Goal: Transaction & Acquisition: Purchase product/service

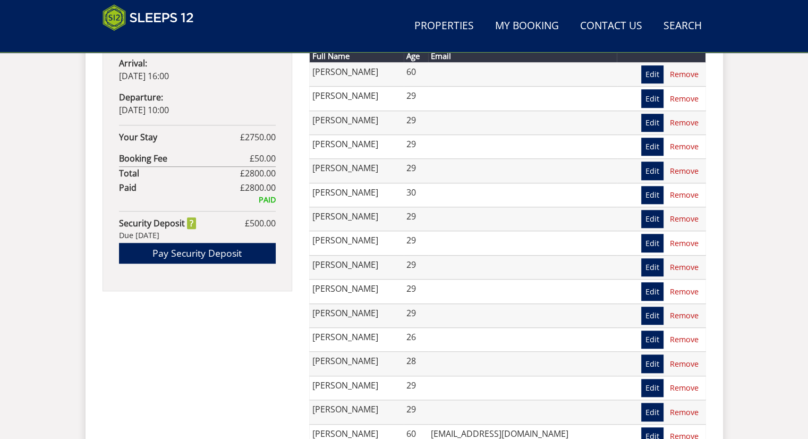
scroll to position [600, 0]
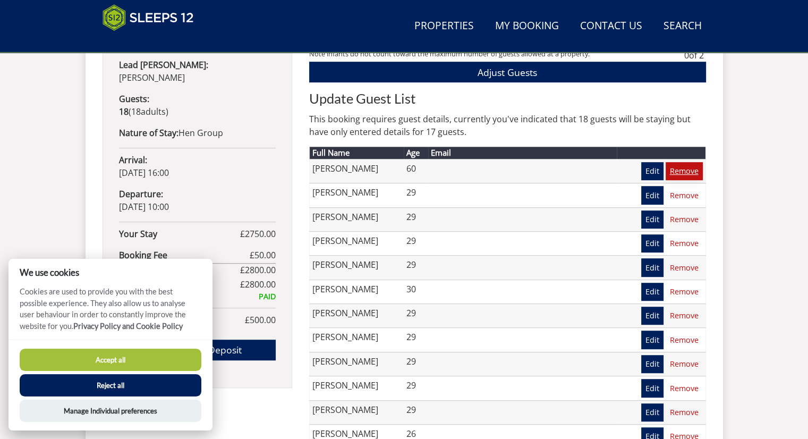
click at [688, 164] on link "Remove" at bounding box center [684, 171] width 37 height 18
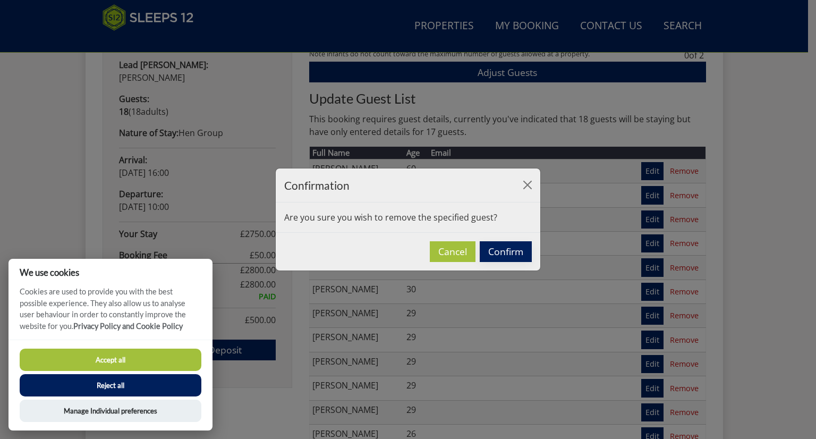
click at [516, 253] on button "Confirm" at bounding box center [506, 251] width 52 height 21
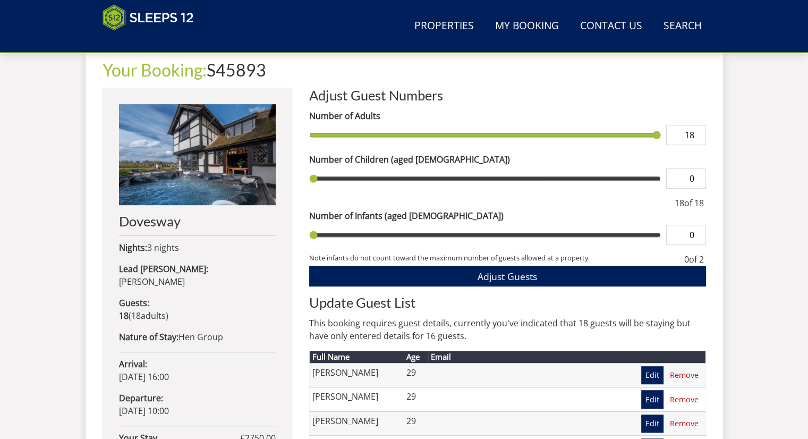
scroll to position [396, 0]
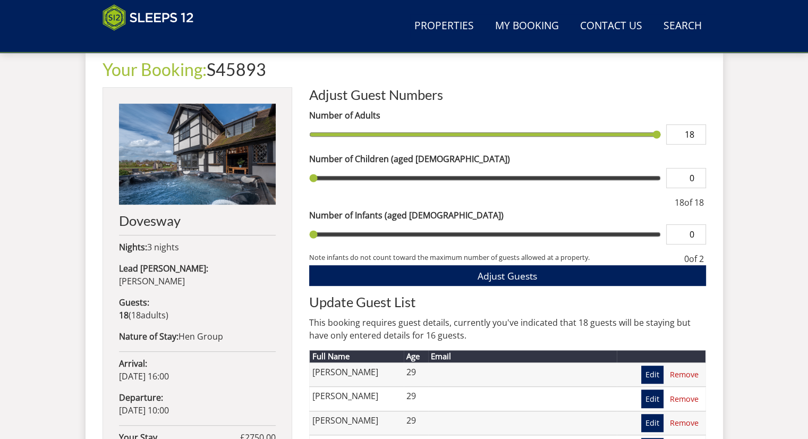
click at [691, 132] on input "18" at bounding box center [686, 134] width 40 height 20
type input "17"
click at [683, 175] on input "0" at bounding box center [686, 178] width 40 height 20
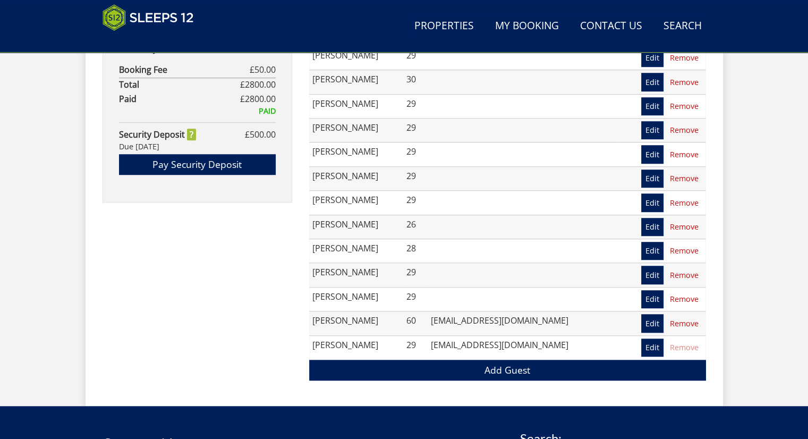
scroll to position [786, 0]
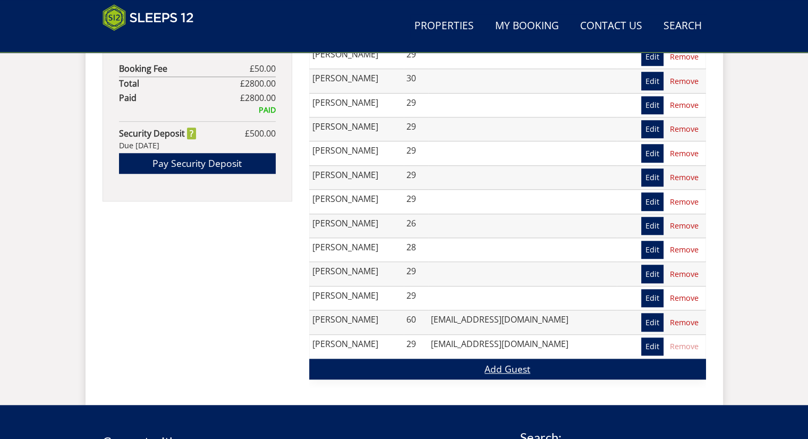
click at [398, 362] on link "Add Guest" at bounding box center [507, 369] width 397 height 21
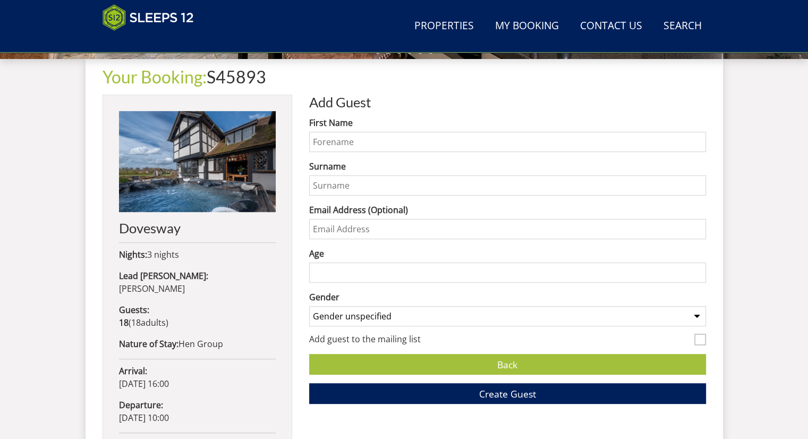
scroll to position [359, 0]
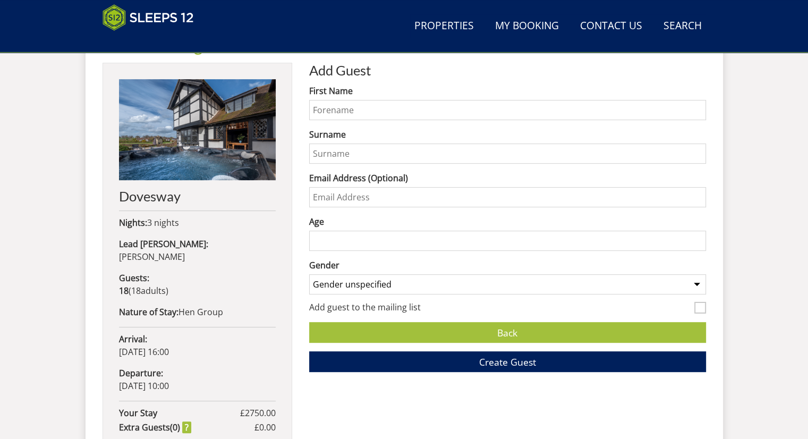
scroll to position [423, 0]
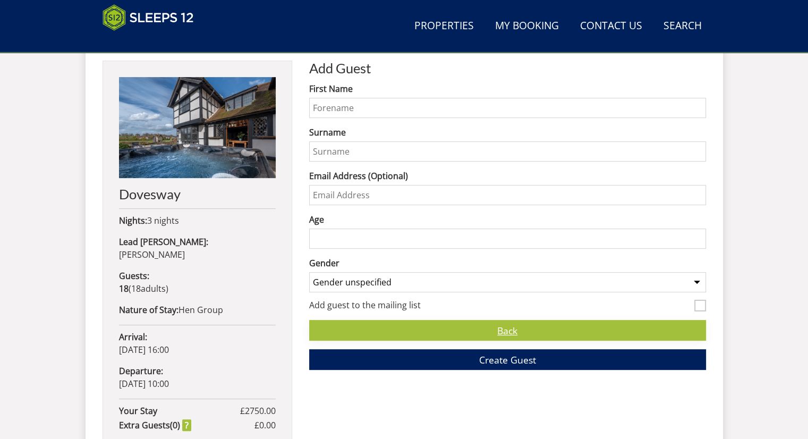
click at [404, 323] on link "Back" at bounding box center [507, 330] width 397 height 21
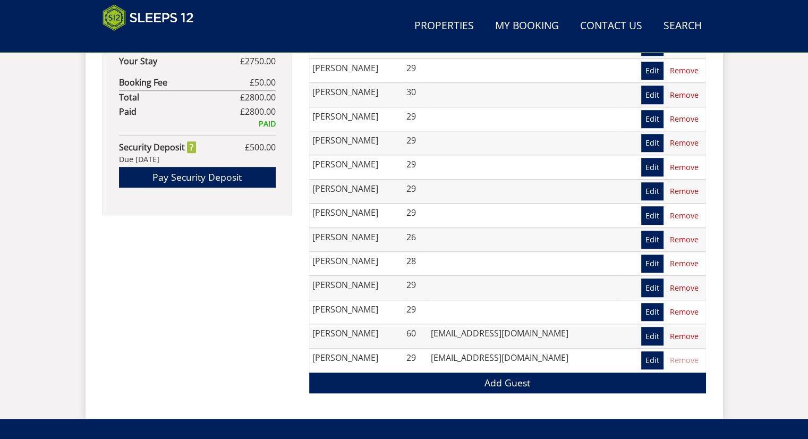
scroll to position [774, 0]
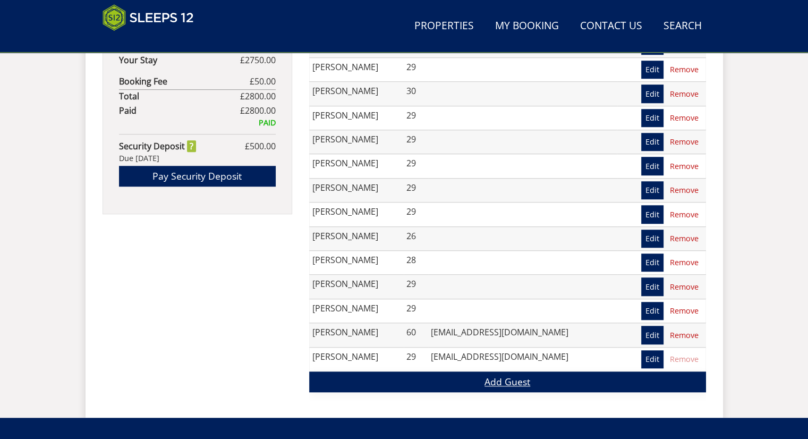
click at [410, 377] on link "Add Guest" at bounding box center [507, 381] width 397 height 21
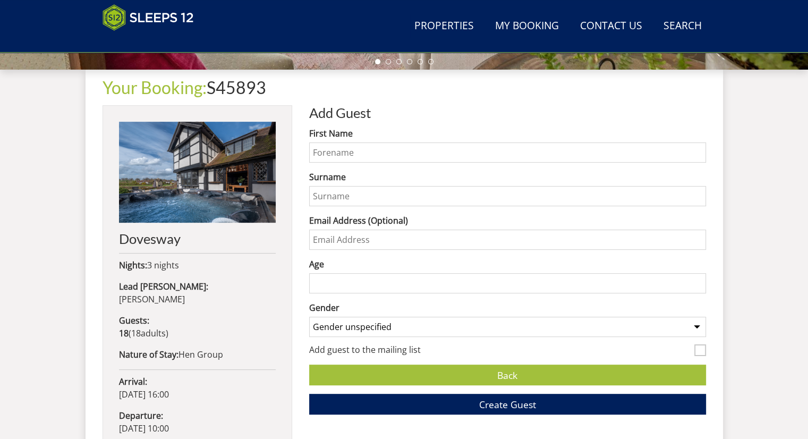
scroll to position [380, 0]
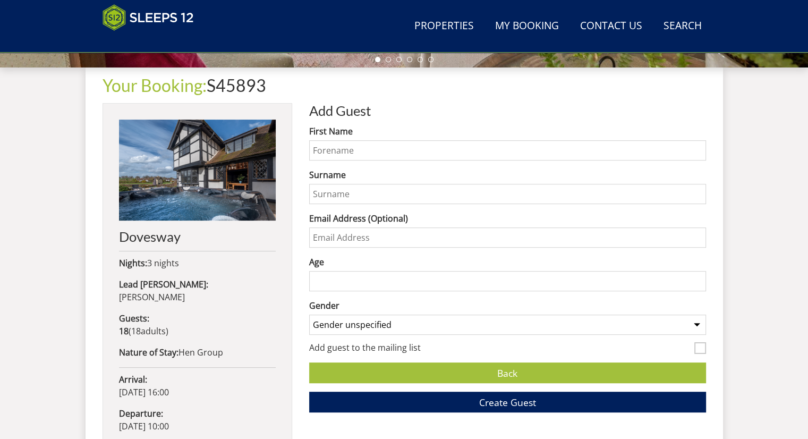
click at [393, 154] on input "First Name" at bounding box center [507, 150] width 397 height 20
drag, startPoint x: 393, startPoint y: 154, endPoint x: 397, endPoint y: 143, distance: 11.4
click at [397, 143] on input "Dexter" at bounding box center [507, 150] width 397 height 20
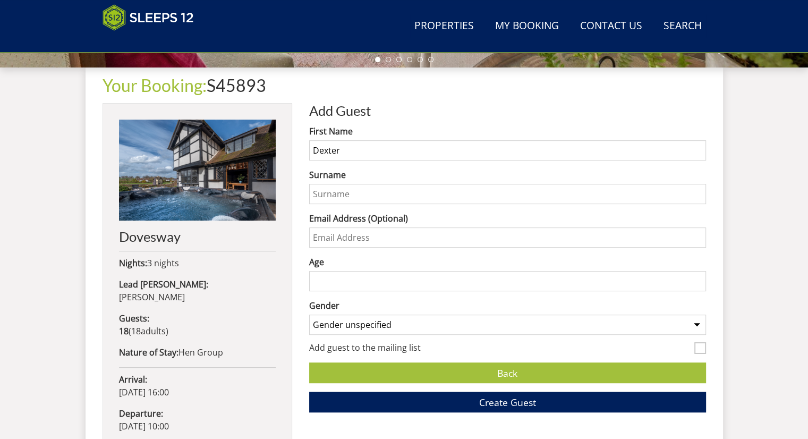
click at [397, 143] on input "Dexter" at bounding box center [507, 150] width 397 height 20
type input "Sophie"
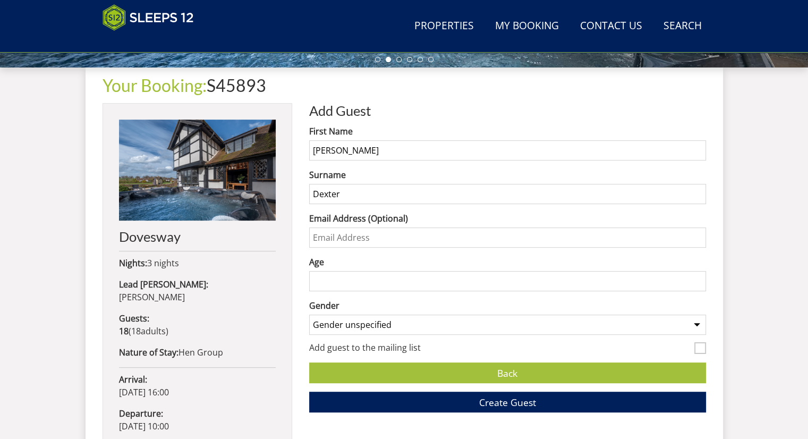
type input "Dexter"
click at [360, 275] on input "Age" at bounding box center [507, 281] width 397 height 20
type input "30"
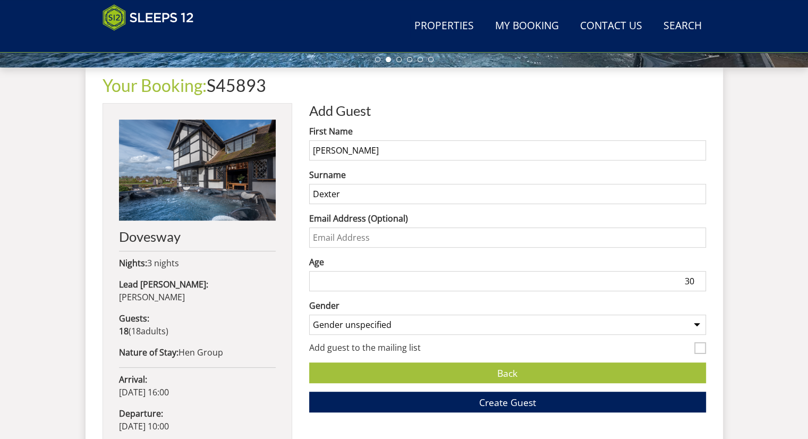
click at [382, 317] on select "Gender unspecified Gender male Gender female" at bounding box center [507, 325] width 397 height 20
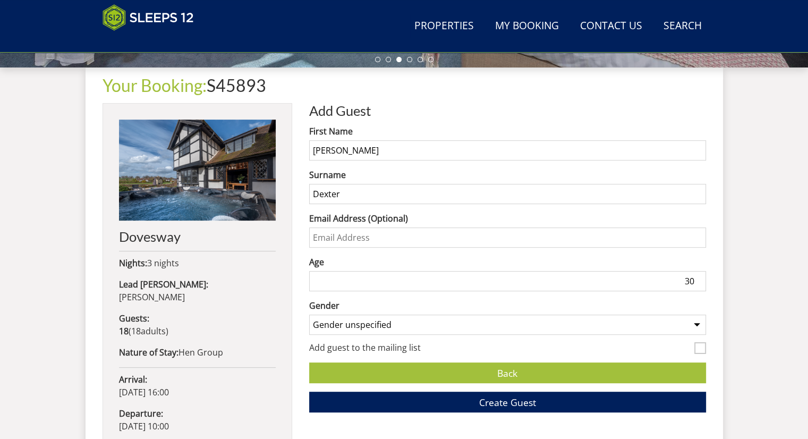
select select "gender_female"
click at [309, 315] on select "Gender unspecified Gender male Gender female" at bounding box center [507, 325] width 397 height 20
click at [421, 402] on button "Create Guest" at bounding box center [507, 402] width 397 height 21
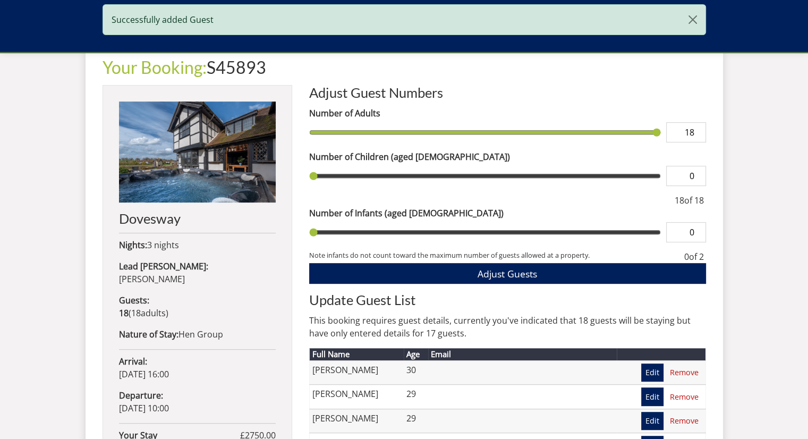
scroll to position [398, 0]
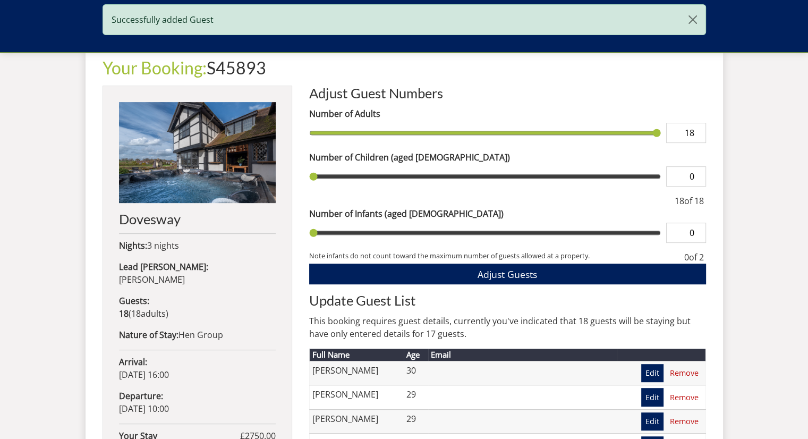
click at [687, 134] on input "18" at bounding box center [686, 133] width 40 height 20
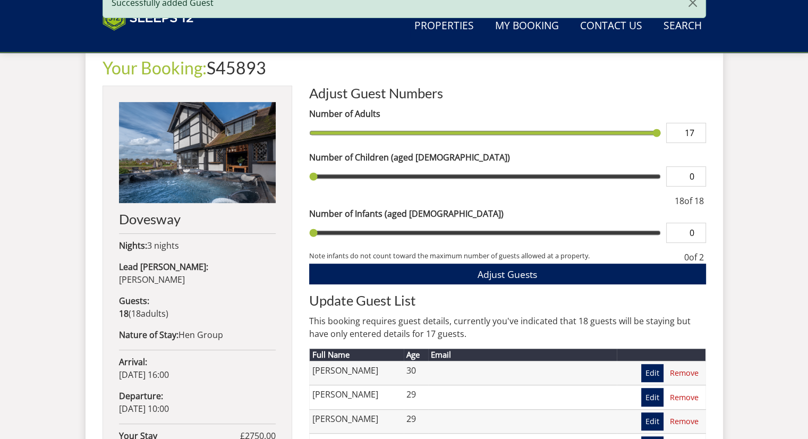
type input "17"
click at [309, 264] on button "Adjust Guests" at bounding box center [507, 274] width 397 height 21
type input "17"
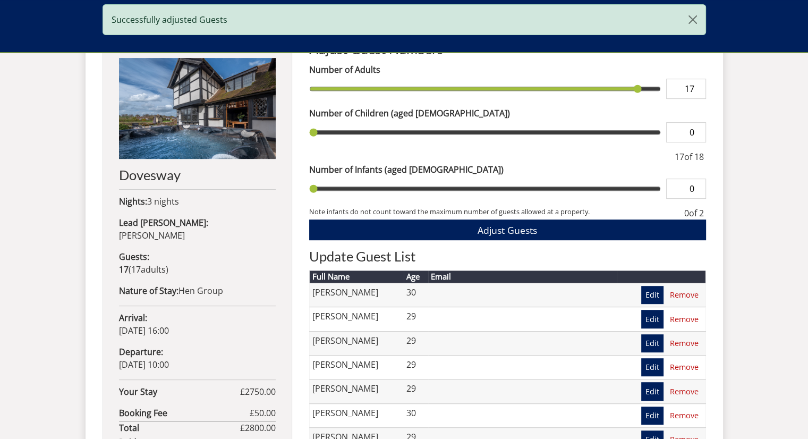
scroll to position [440, 0]
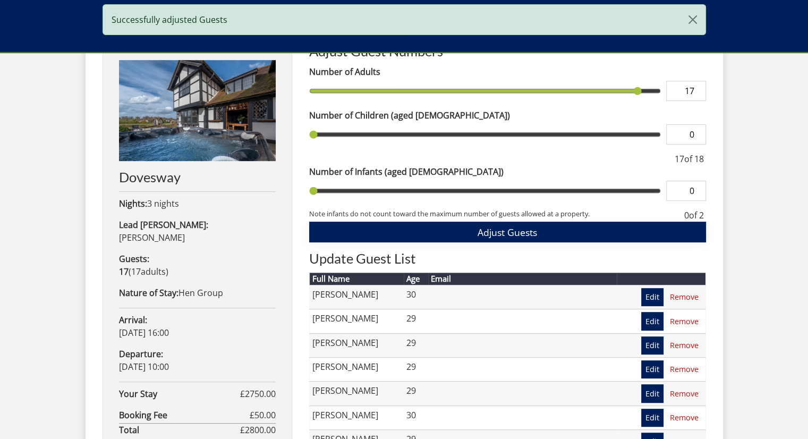
click at [535, 233] on span "Adjust Guests" at bounding box center [508, 232] width 60 height 13
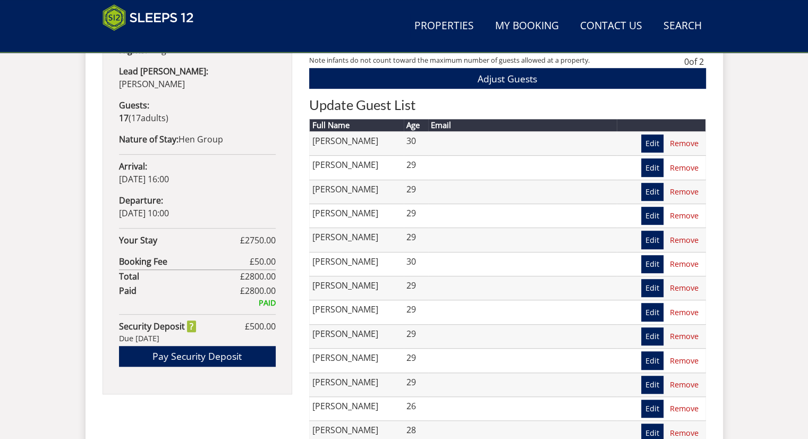
scroll to position [596, 0]
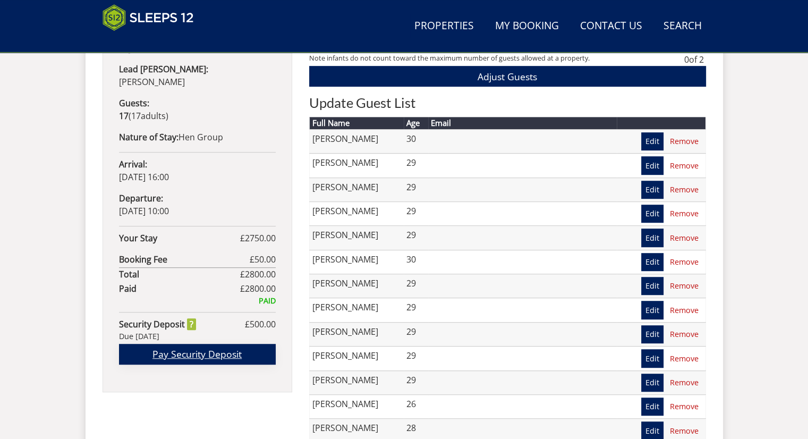
click at [172, 344] on link "Pay Security Deposit" at bounding box center [197, 354] width 157 height 21
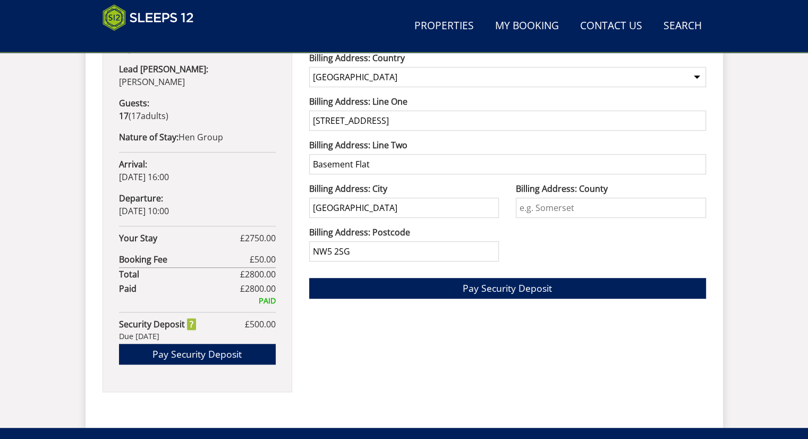
scroll to position [505, 0]
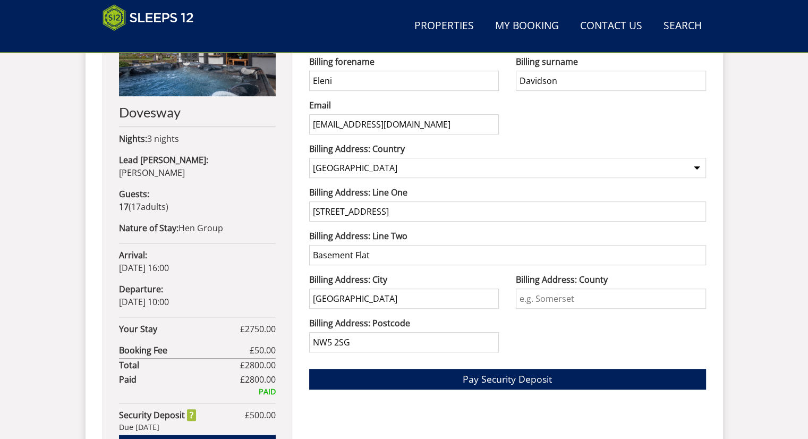
scroll to position [594, 0]
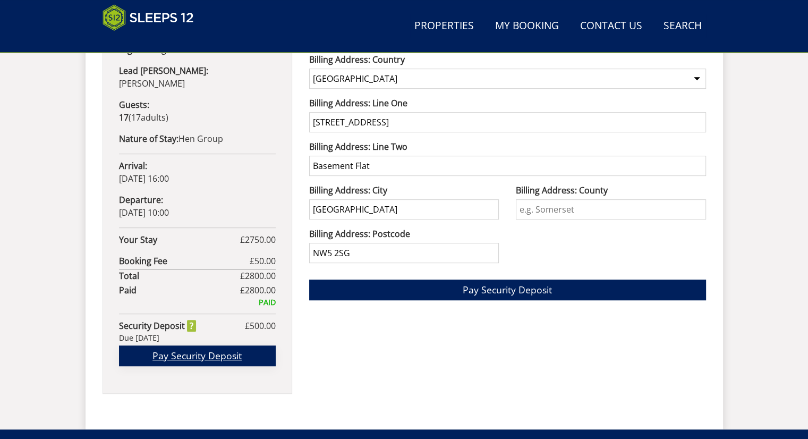
click at [206, 345] on link "Pay Security Deposit" at bounding box center [197, 355] width 157 height 21
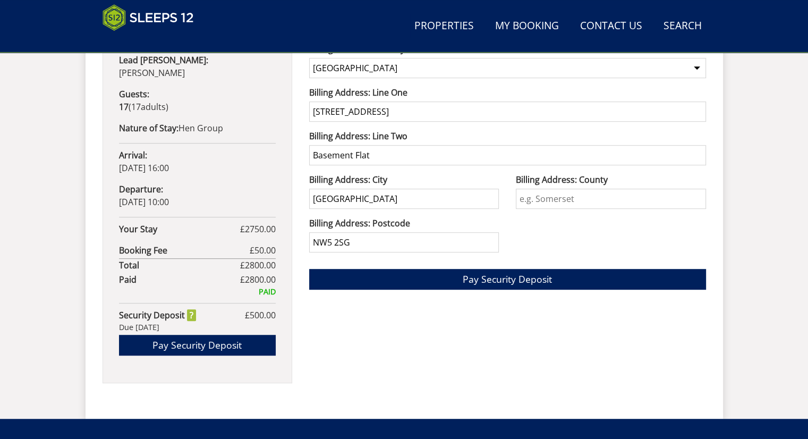
scroll to position [605, 0]
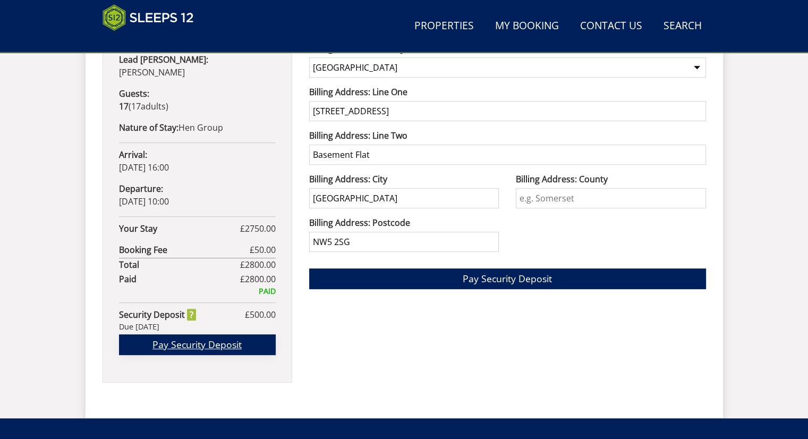
click at [204, 334] on link "Pay Security Deposit" at bounding box center [197, 344] width 157 height 21
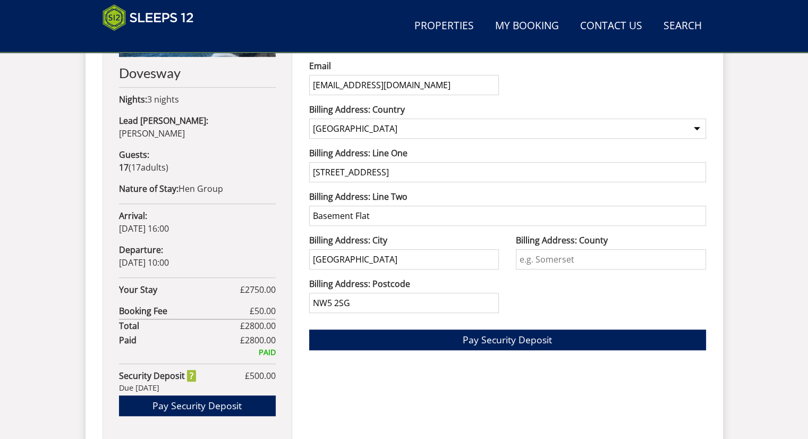
scroll to position [546, 0]
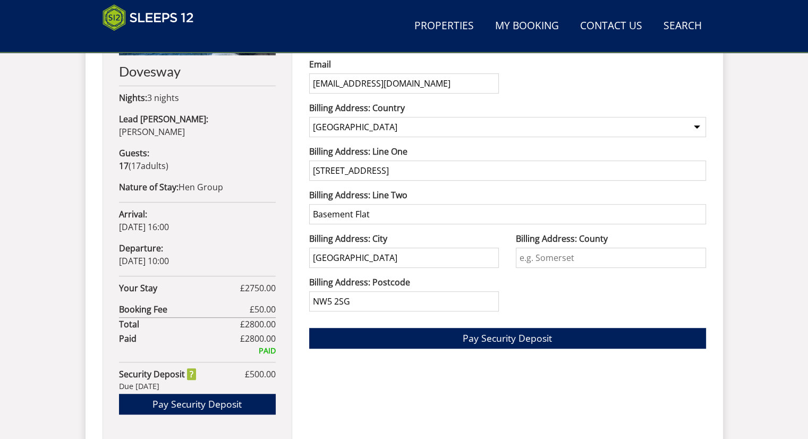
click at [375, 171] on input "[STREET_ADDRESS]" at bounding box center [507, 170] width 397 height 20
type input "11 Wessex Gardens"
click at [376, 222] on div "Billing Address: Line Two Basement Flat" at bounding box center [507, 211] width 397 height 44
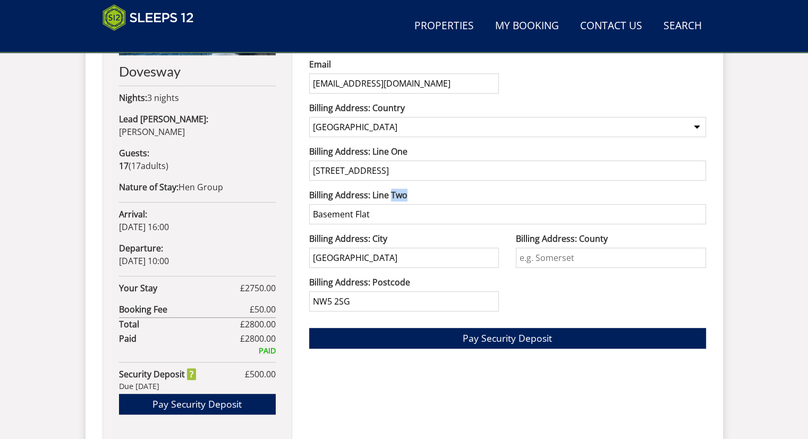
click at [376, 222] on div "Billing Address: Line Two Basement Flat" at bounding box center [507, 211] width 397 height 44
click at [370, 205] on input "Basement Flat" at bounding box center [507, 214] width 397 height 20
click at [358, 303] on input "NW5 2SG" at bounding box center [404, 301] width 190 height 20
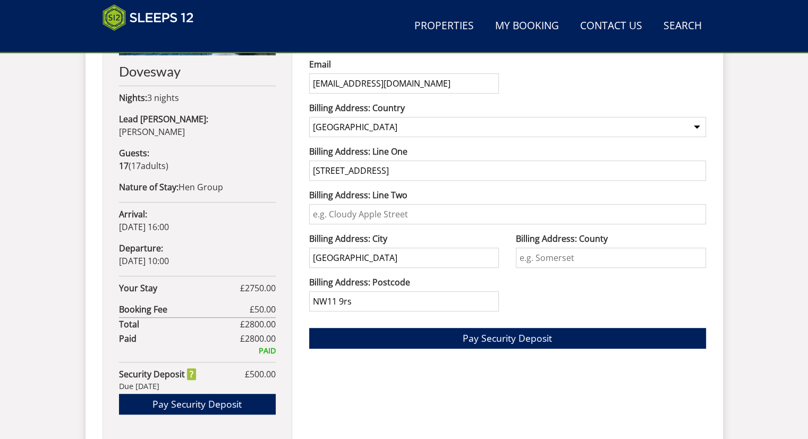
type input "NW11 9rs"
click at [563, 260] on input "Billing Address: County" at bounding box center [611, 258] width 190 height 20
type input "L"
click at [409, 292] on input "NW11 9rs" at bounding box center [404, 301] width 190 height 20
type input "NW11 9RS"
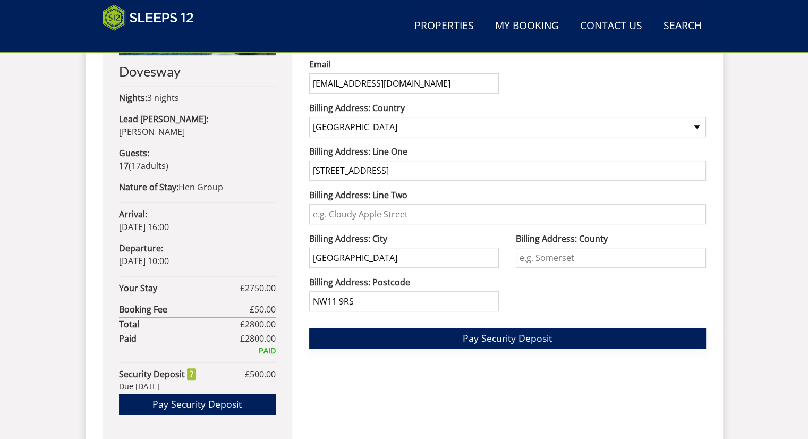
click at [489, 334] on span "Pay Security Deposit" at bounding box center [507, 338] width 89 height 13
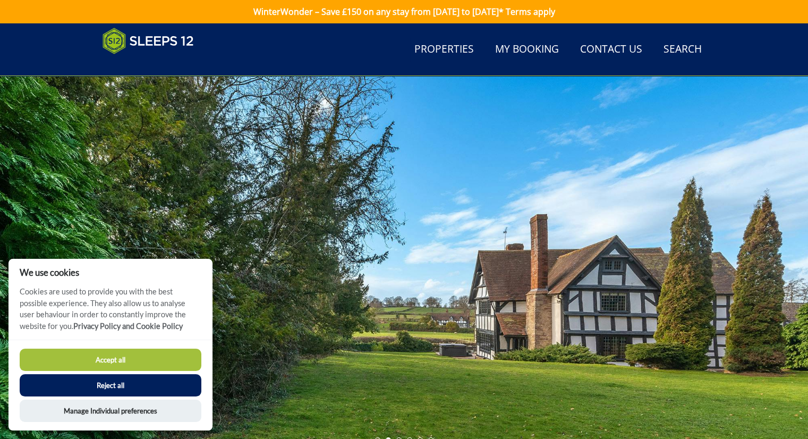
scroll to position [519, 0]
